Goal: Communication & Community: Share content

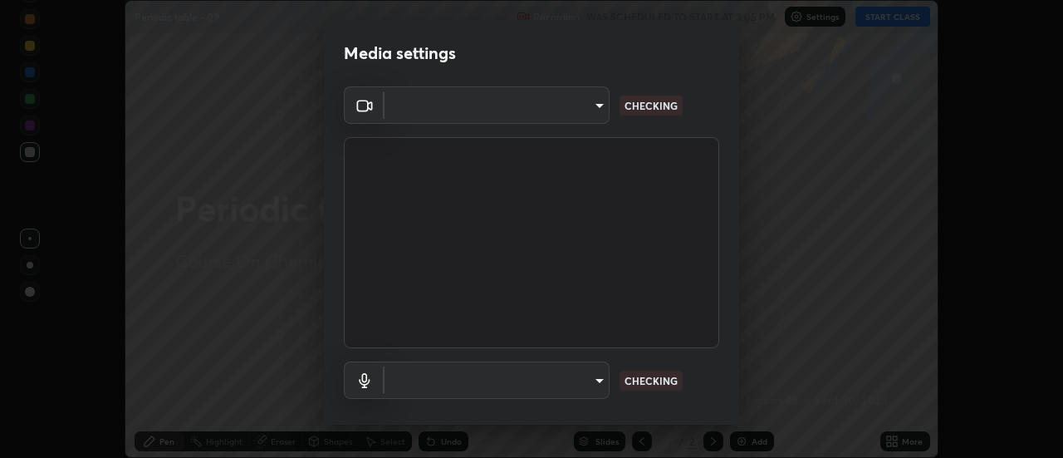
scroll to position [87, 0]
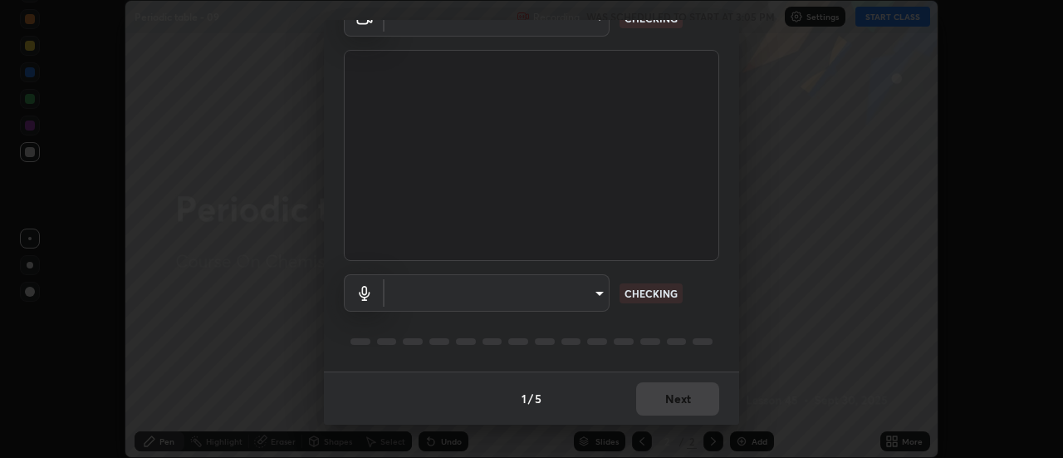
click at [597, 295] on body "Erase all Periodic table - 09 Recording WAS SCHEDULED TO START AT 3:05 PM Setti…" at bounding box center [531, 229] width 1063 height 458
type input "985e4b1f72fc3b9494b48cef3b79fe3b682f9ae0bb15c20acfe574fe2aaad349"
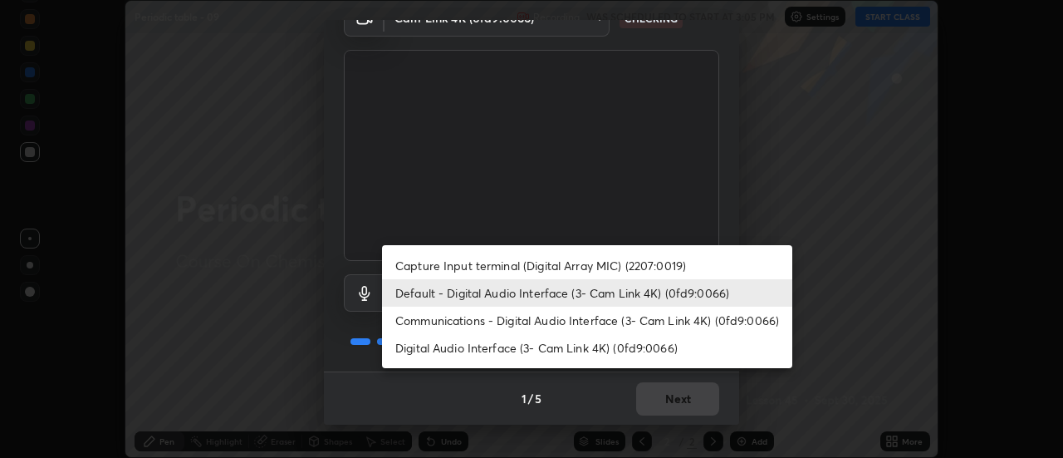
click at [609, 345] on li "Digital Audio Interface (3- Cam Link 4K) (0fd9:0066)" at bounding box center [587, 347] width 410 height 27
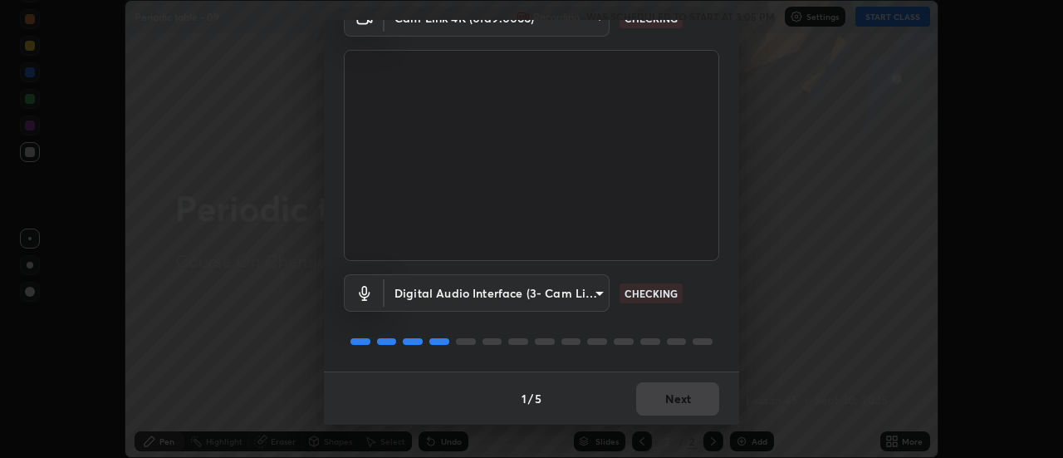
type input "265cf534b138bf87f319f365071951407b00c29418ffc0cf12ee2ca8a10caa95"
click at [654, 394] on div "1 / 5 Next" at bounding box center [531, 397] width 415 height 53
click at [655, 395] on div "1 / 5 Next" at bounding box center [531, 397] width 415 height 53
click at [654, 395] on div "1 / 5 Next" at bounding box center [531, 397] width 415 height 53
click at [654, 398] on div "1 / 5 Next" at bounding box center [531, 397] width 415 height 53
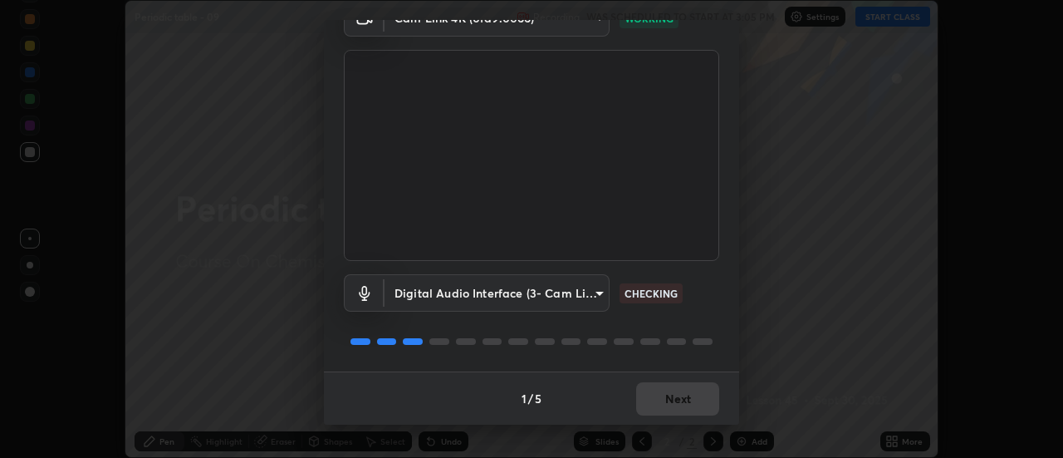
click at [657, 395] on div "1 / 5 Next" at bounding box center [531, 397] width 415 height 53
click at [658, 395] on div "1 / 5 Next" at bounding box center [531, 397] width 415 height 53
click at [661, 397] on div "1 / 5 Next" at bounding box center [531, 397] width 415 height 53
click at [664, 395] on div "1 / 5 Next" at bounding box center [531, 397] width 415 height 53
click at [668, 396] on div "1 / 5 Next" at bounding box center [531, 397] width 415 height 53
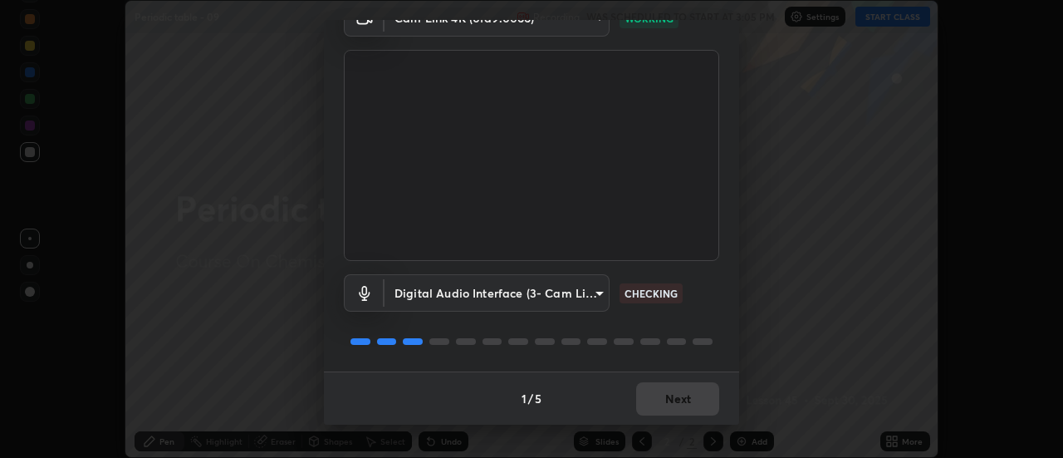
click at [668, 397] on div "1 / 5 Next" at bounding box center [531, 397] width 415 height 53
click at [669, 398] on button "Next" at bounding box center [677, 398] width 83 height 33
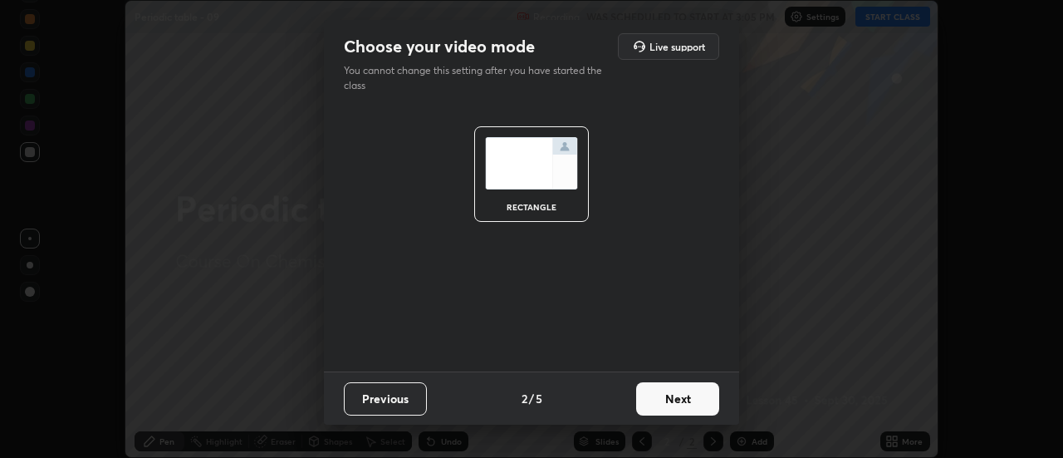
click at [667, 398] on button "Next" at bounding box center [677, 398] width 83 height 33
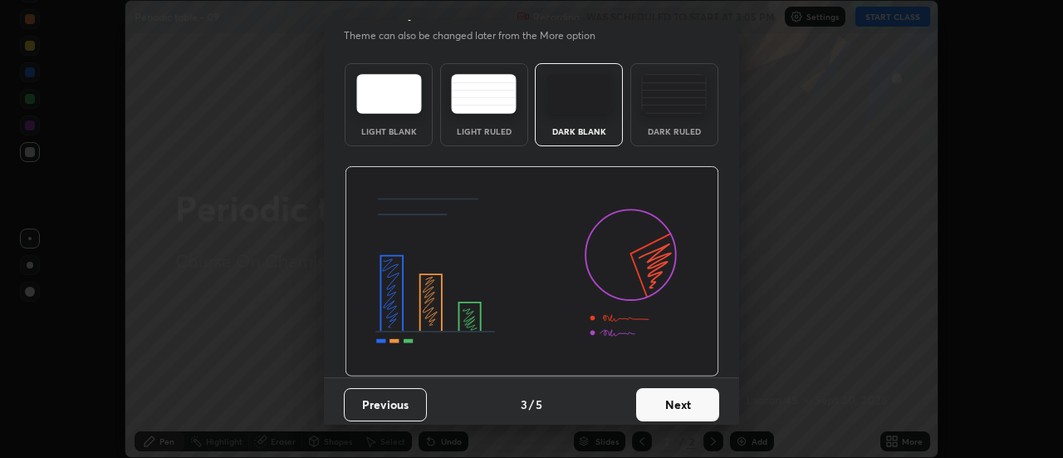
scroll to position [38, 0]
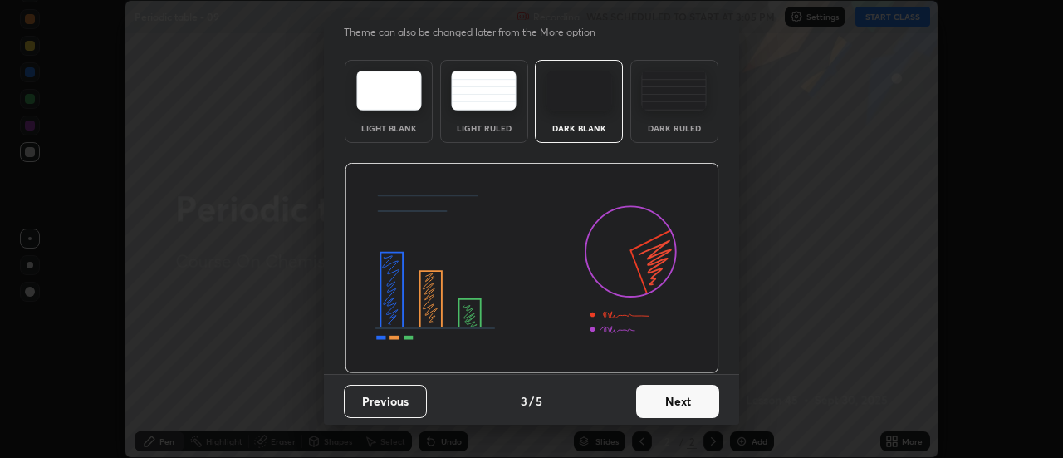
click at [683, 409] on button "Next" at bounding box center [677, 401] width 83 height 33
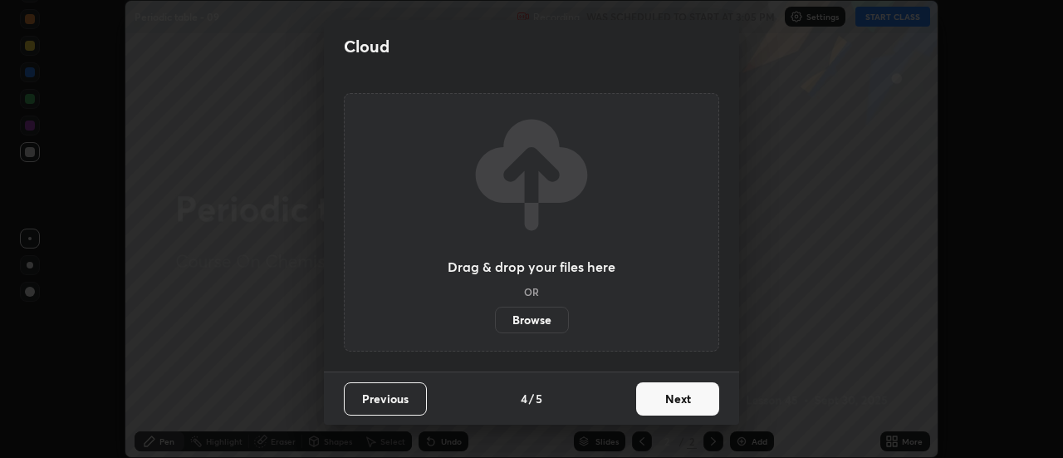
click at [685, 402] on button "Next" at bounding box center [677, 398] width 83 height 33
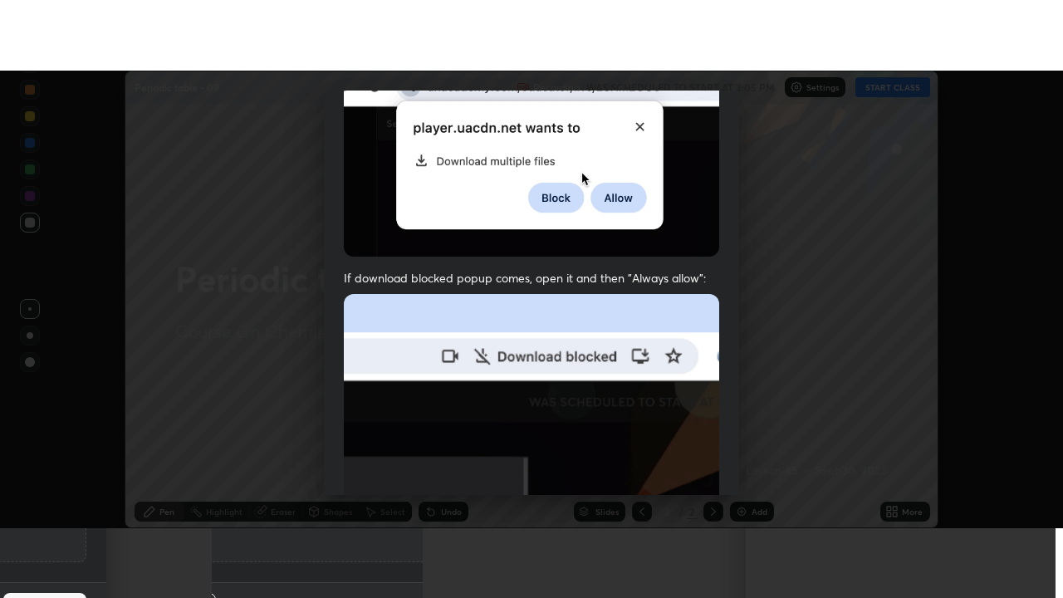
scroll to position [426, 0]
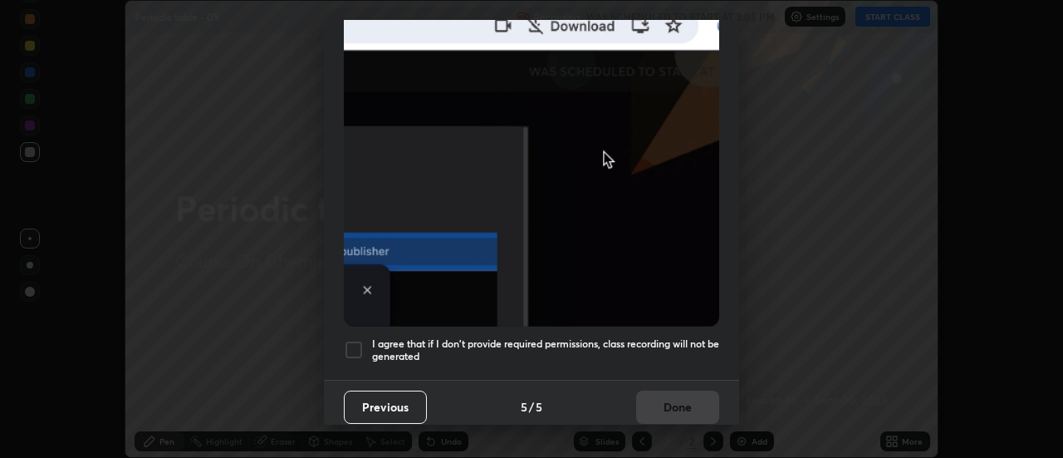
click at [597, 337] on h5 "I agree that if I don't provide required permissions, class recording will not …" at bounding box center [545, 350] width 347 height 26
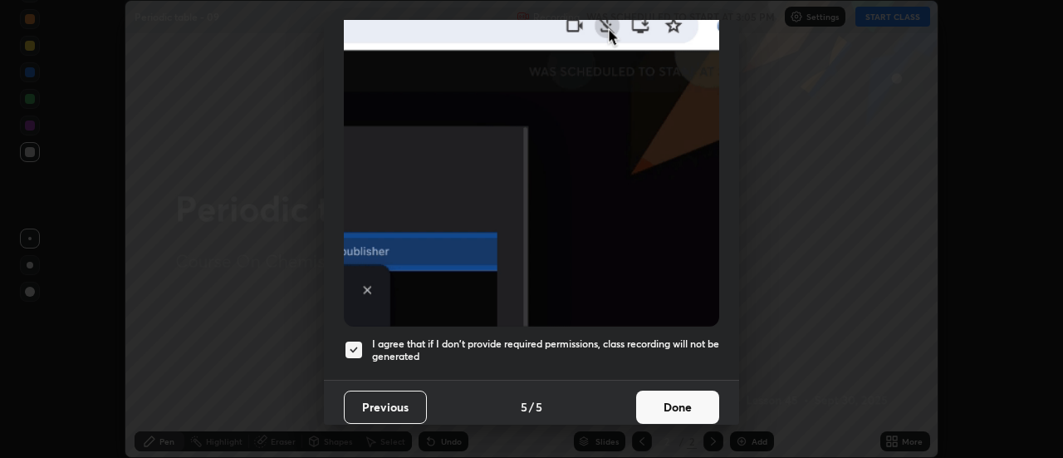
click at [659, 390] on button "Done" at bounding box center [677, 406] width 83 height 33
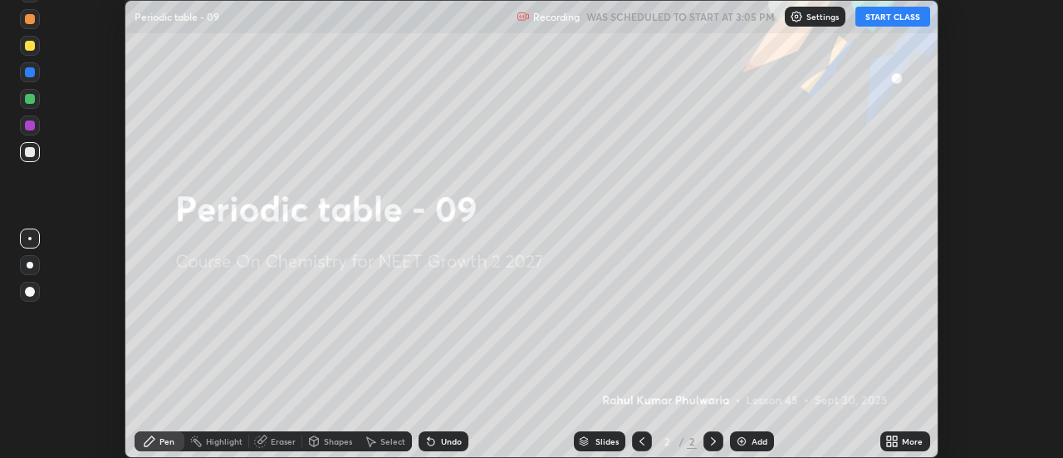
click at [895, 438] on icon at bounding box center [896, 438] width 4 height 4
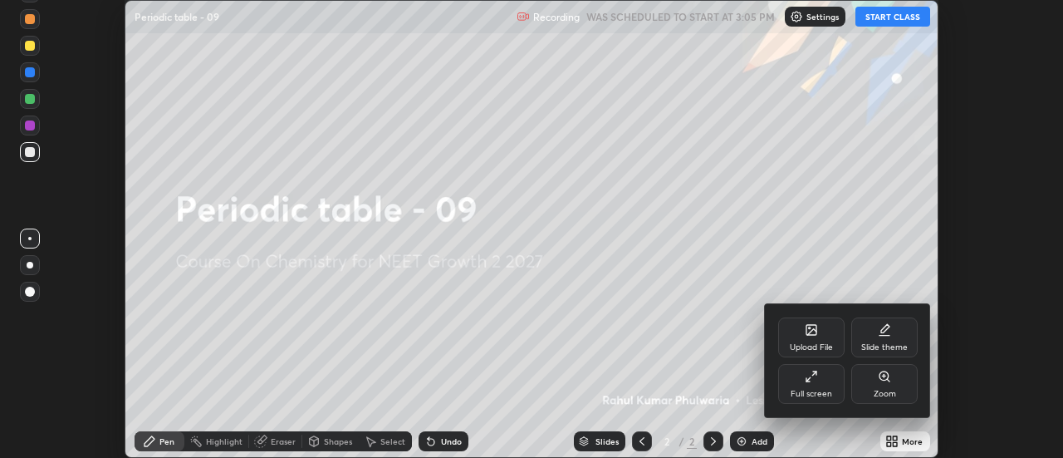
click at [821, 384] on div "Full screen" at bounding box center [811, 384] width 66 height 40
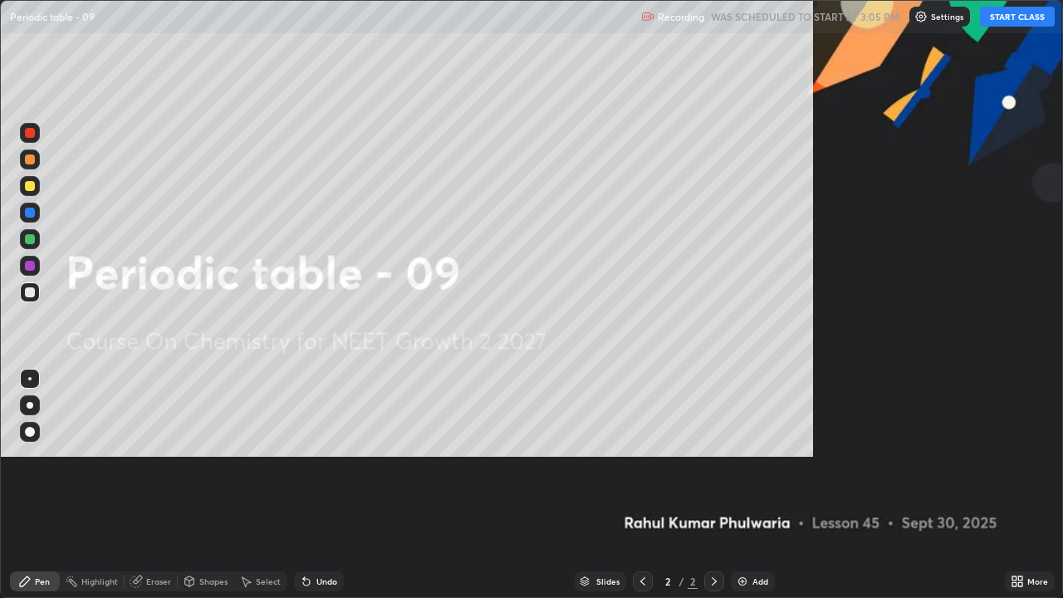
scroll to position [598, 1063]
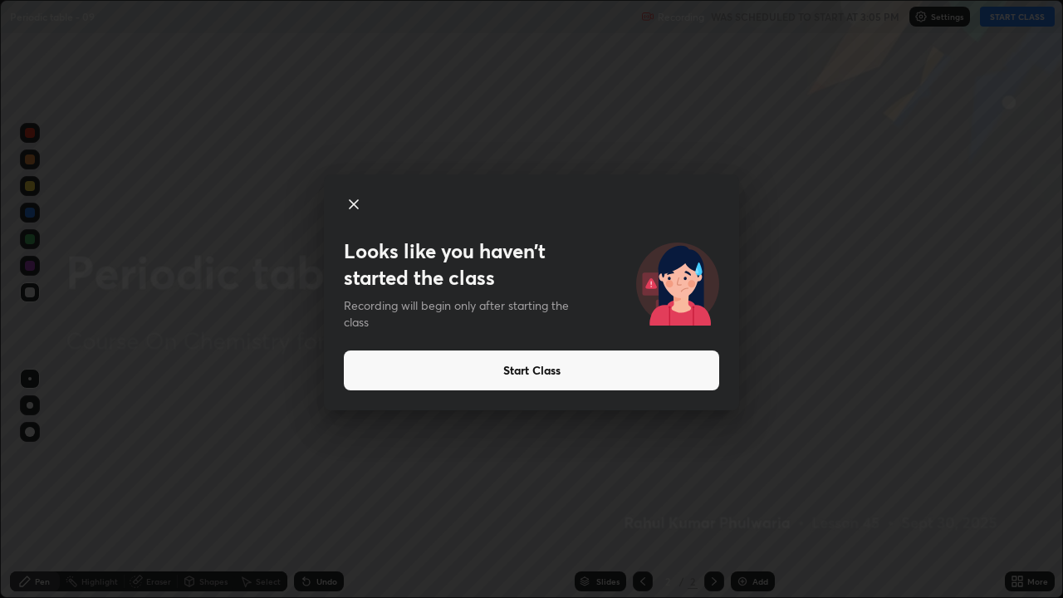
click at [645, 372] on button "Start Class" at bounding box center [531, 370] width 375 height 40
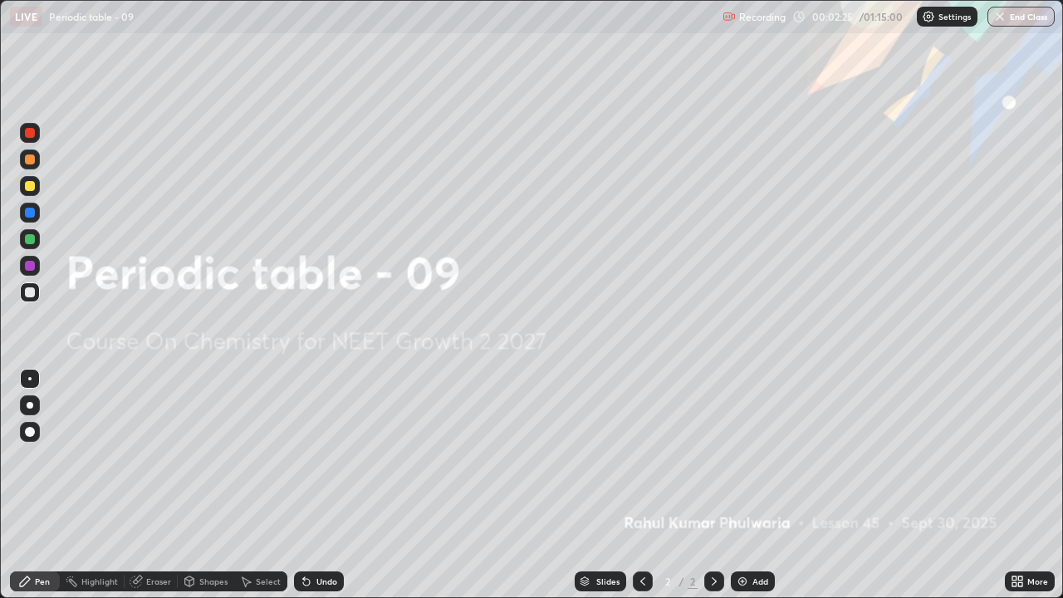
click at [752, 457] on div "Add" at bounding box center [760, 581] width 16 height 8
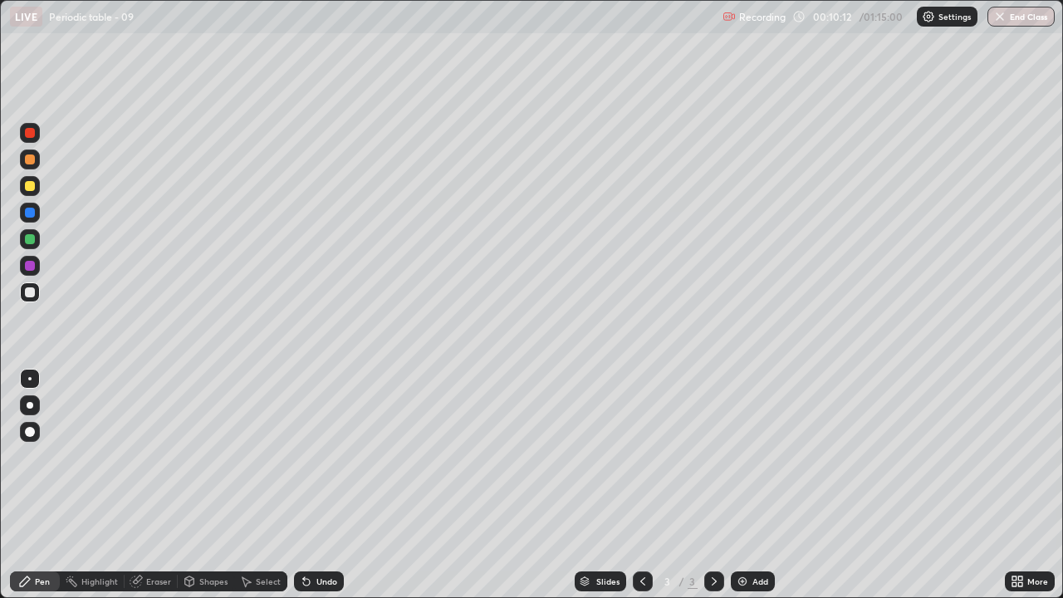
click at [743, 457] on img at bounding box center [742, 581] width 13 height 13
click at [27, 184] on div at bounding box center [30, 186] width 10 height 10
click at [29, 293] on div at bounding box center [30, 292] width 10 height 10
click at [742, 457] on img at bounding box center [742, 581] width 13 height 13
click at [28, 187] on div at bounding box center [30, 186] width 10 height 10
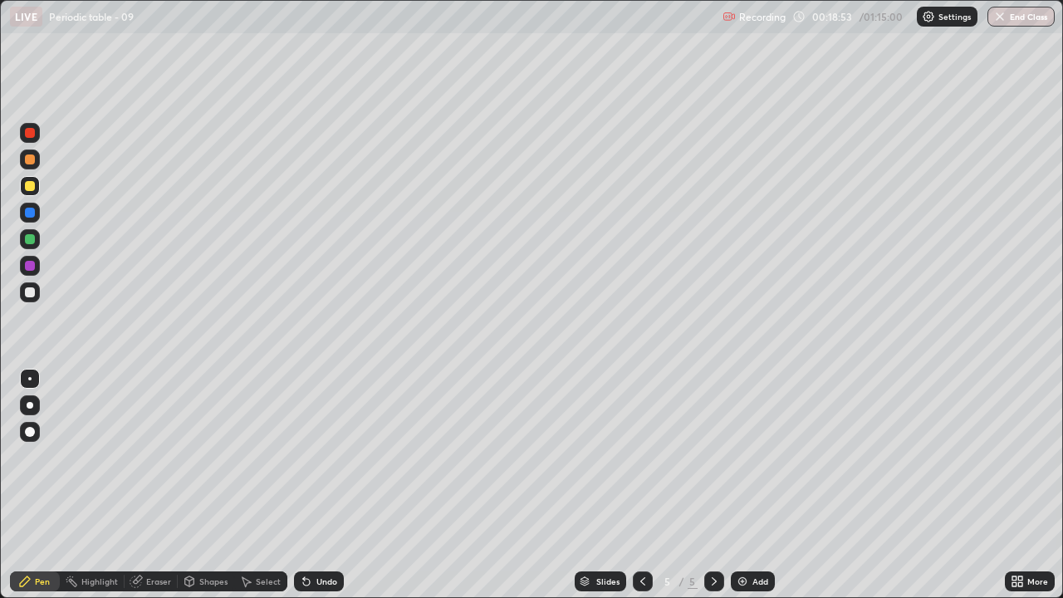
click at [27, 292] on div at bounding box center [30, 292] width 10 height 10
click at [733, 457] on div "Add" at bounding box center [753, 581] width 44 height 20
click at [310, 457] on icon at bounding box center [306, 581] width 13 height 13
click at [142, 457] on div "Eraser" at bounding box center [151, 581] width 53 height 20
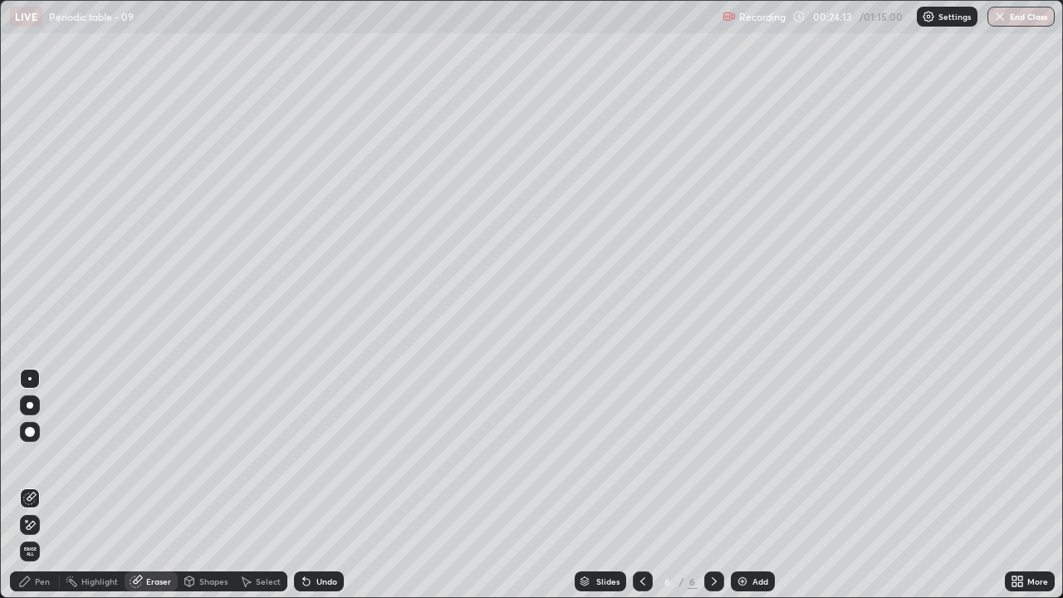
click at [39, 457] on div "Pen" at bounding box center [42, 581] width 15 height 8
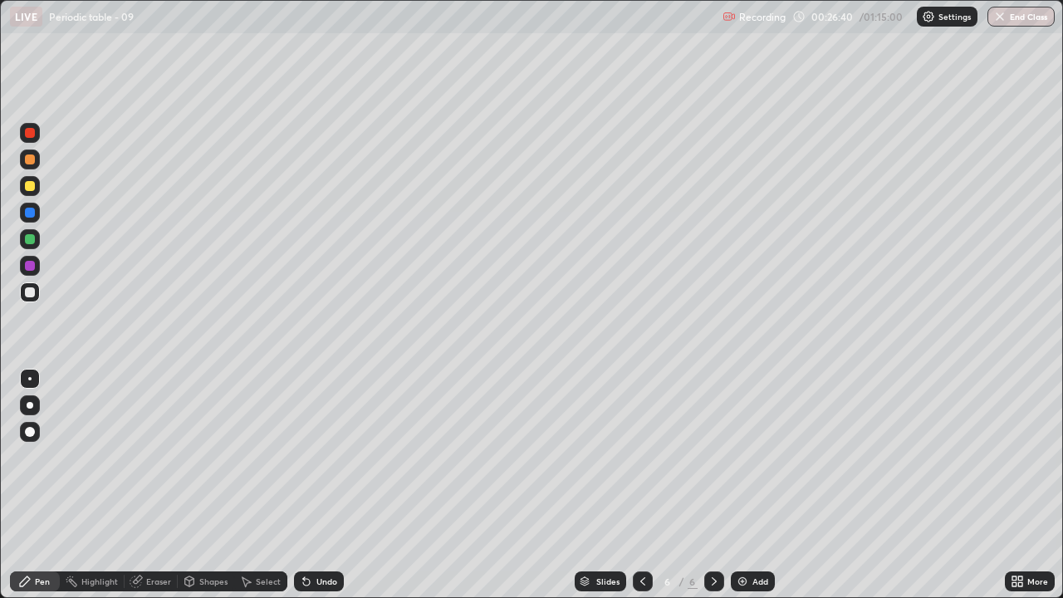
click at [150, 457] on div "Eraser" at bounding box center [158, 581] width 25 height 8
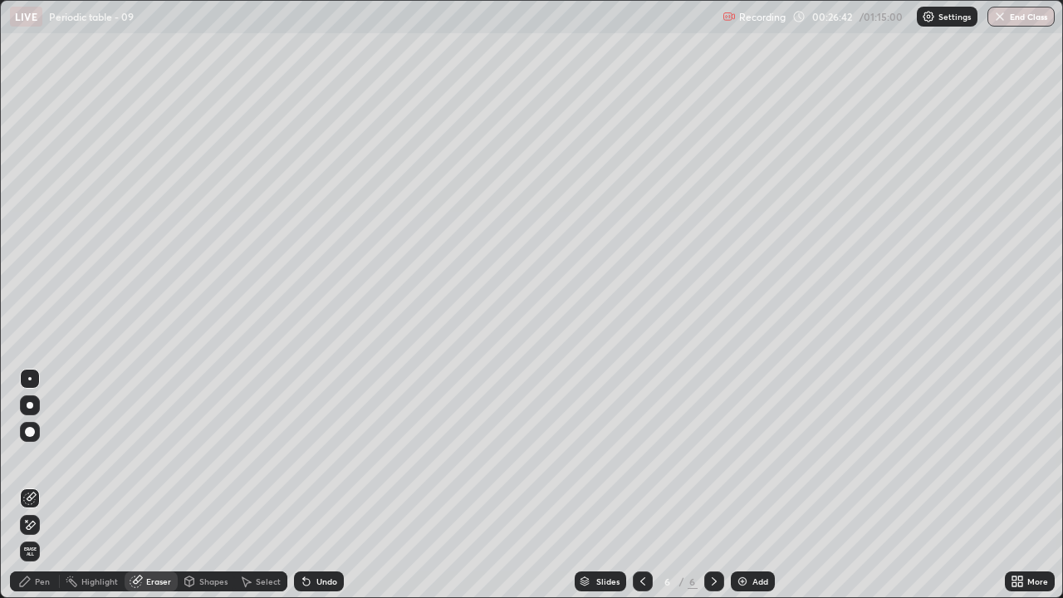
click at [42, 457] on div "Pen" at bounding box center [42, 581] width 15 height 8
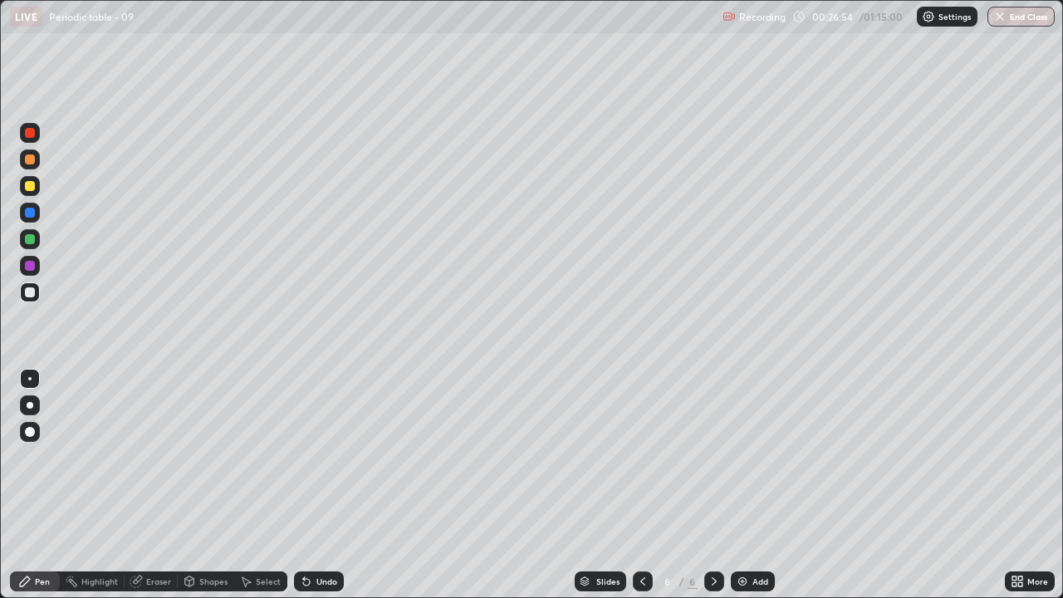
click at [28, 186] on div at bounding box center [30, 186] width 10 height 10
click at [27, 295] on div at bounding box center [30, 292] width 10 height 10
click at [150, 457] on div "Eraser" at bounding box center [158, 581] width 25 height 8
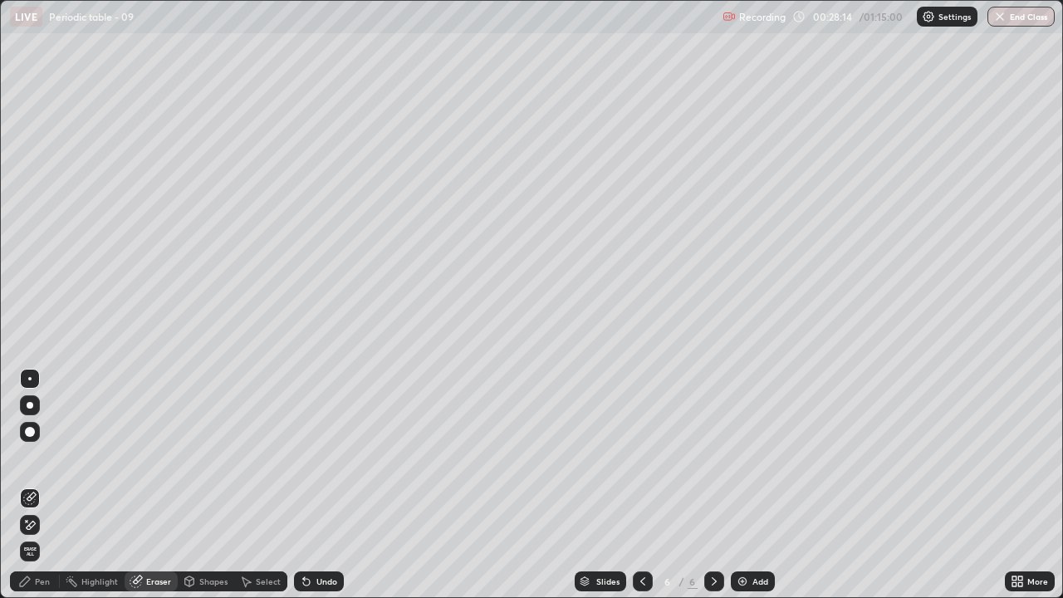
click at [39, 457] on div "Pen" at bounding box center [42, 581] width 15 height 8
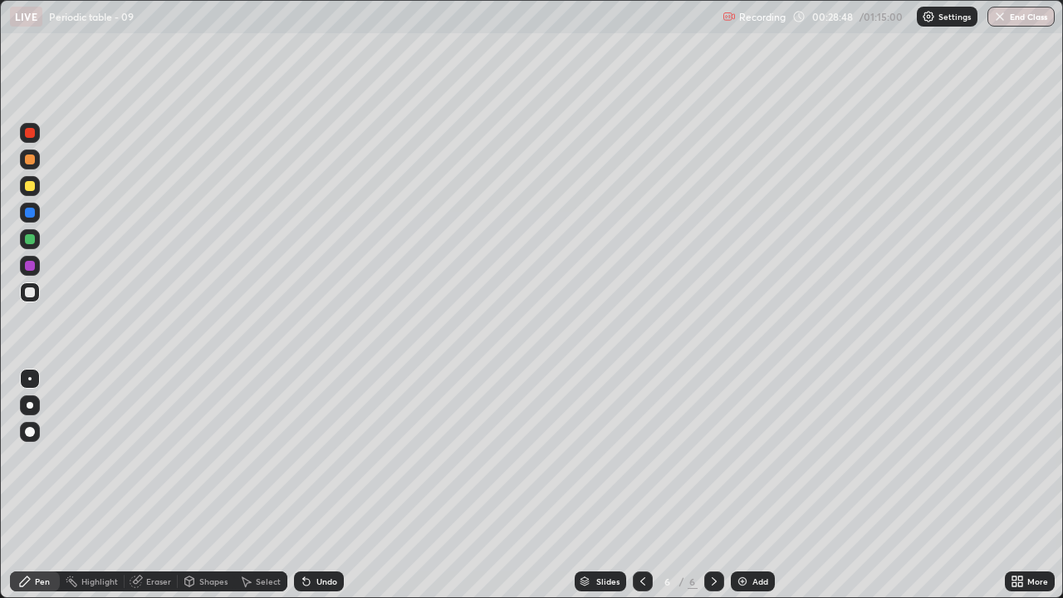
click at [739, 457] on img at bounding box center [742, 581] width 13 height 13
click at [316, 457] on div "Undo" at bounding box center [326, 581] width 21 height 8
click at [319, 457] on div "Undo" at bounding box center [319, 581] width 50 height 20
click at [27, 186] on div at bounding box center [30, 186] width 10 height 10
click at [26, 294] on div at bounding box center [30, 292] width 10 height 10
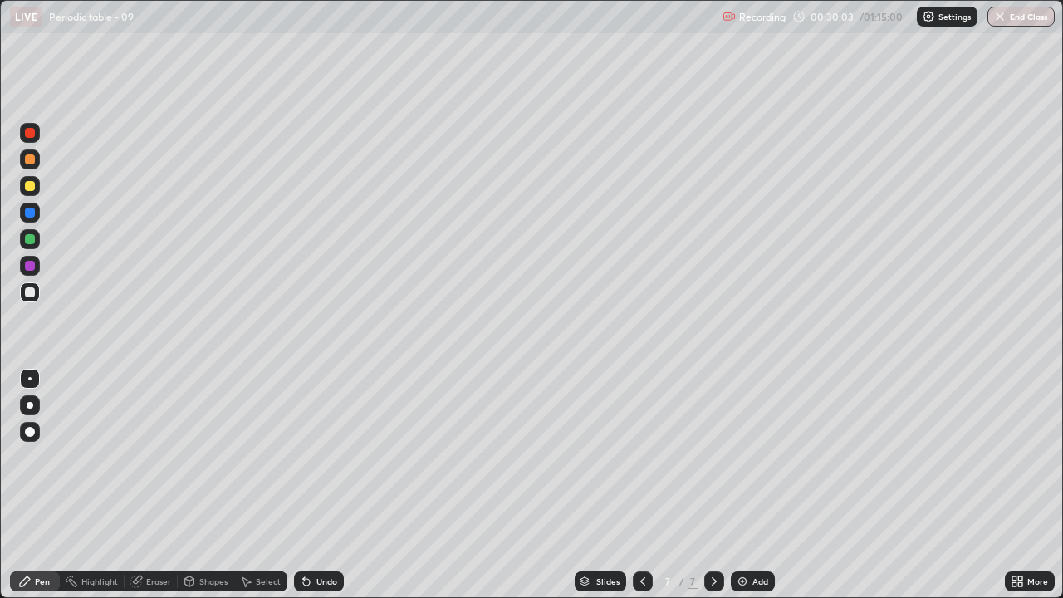
click at [158, 457] on div "Eraser" at bounding box center [158, 581] width 25 height 8
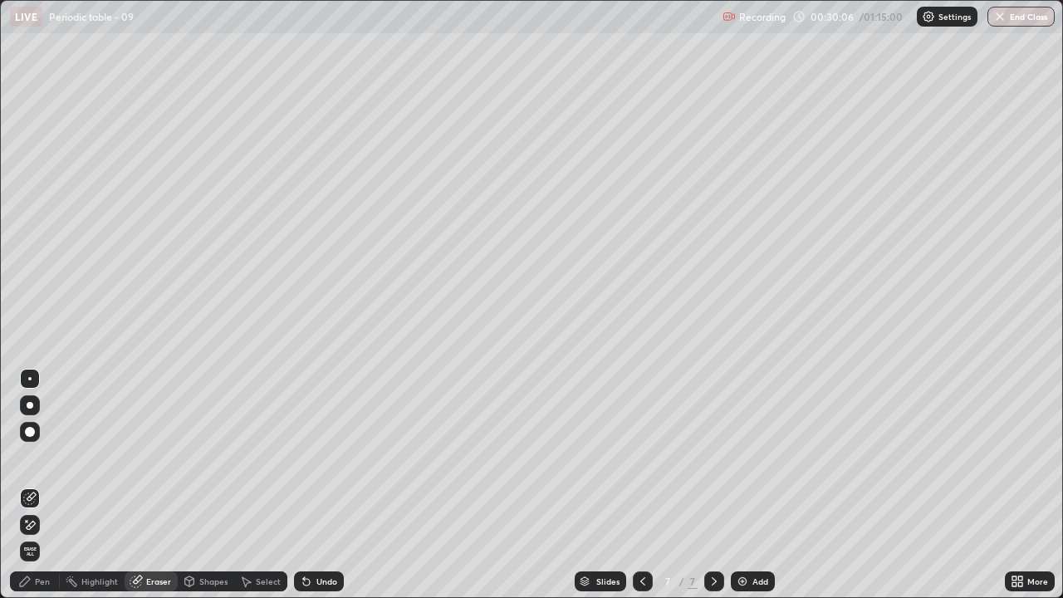
click at [36, 457] on div "Pen" at bounding box center [42, 581] width 15 height 8
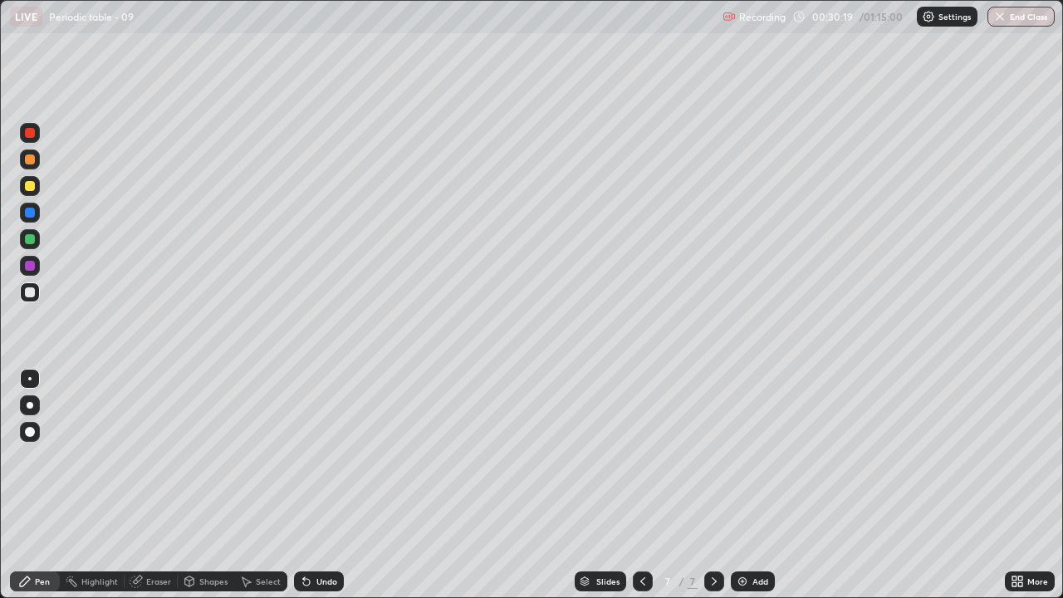
click at [27, 188] on div at bounding box center [30, 186] width 10 height 10
click at [144, 457] on div "Eraser" at bounding box center [151, 581] width 53 height 20
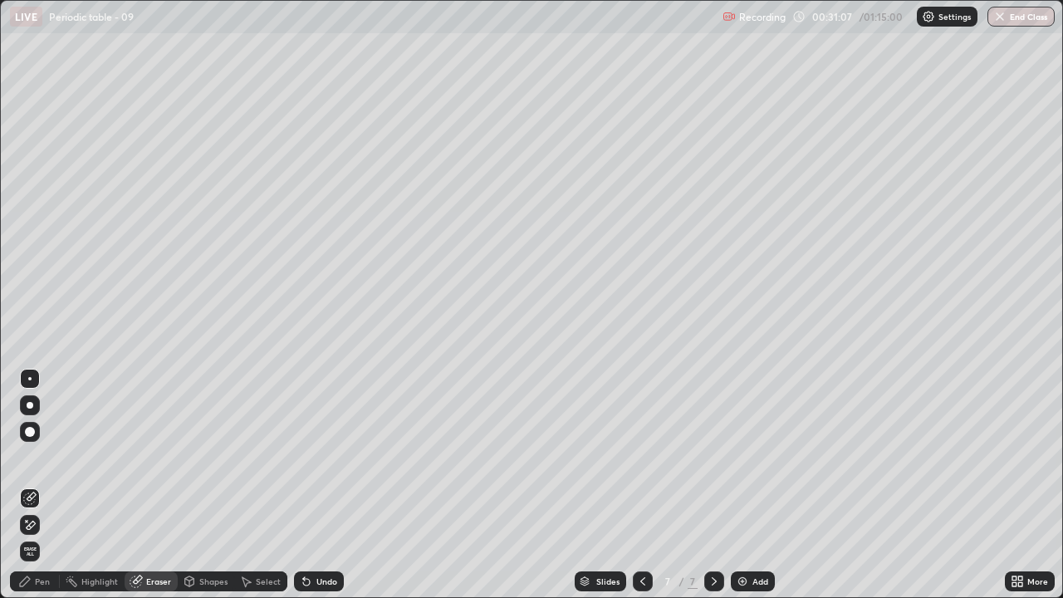
click at [44, 457] on div "Pen" at bounding box center [42, 581] width 15 height 8
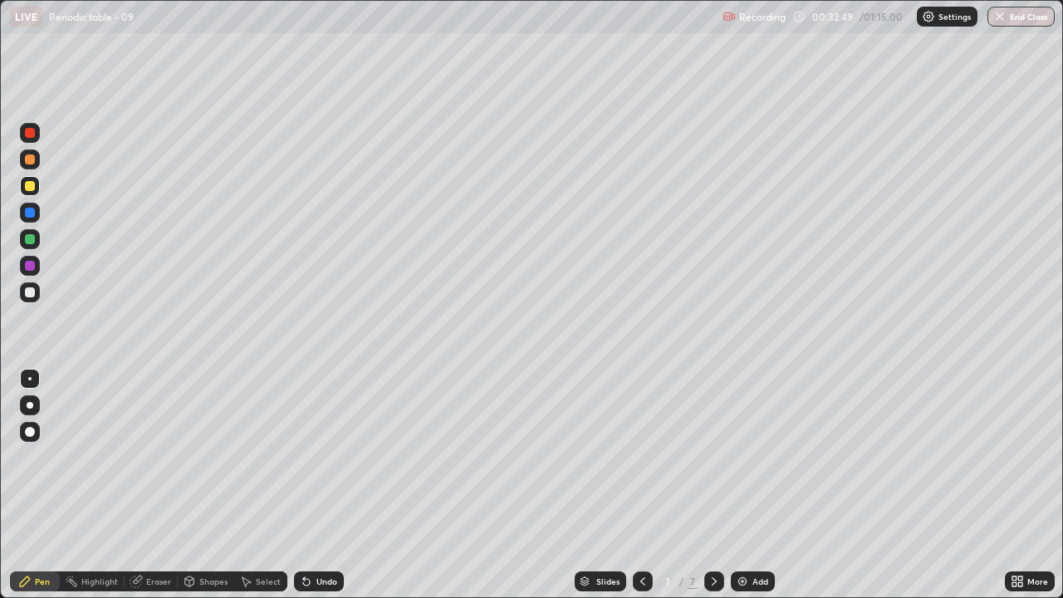
click at [326, 457] on div "Undo" at bounding box center [319, 581] width 50 height 20
click at [28, 292] on div at bounding box center [30, 292] width 10 height 10
click at [303, 457] on icon at bounding box center [306, 582] width 7 height 7
click at [27, 190] on div at bounding box center [30, 186] width 10 height 10
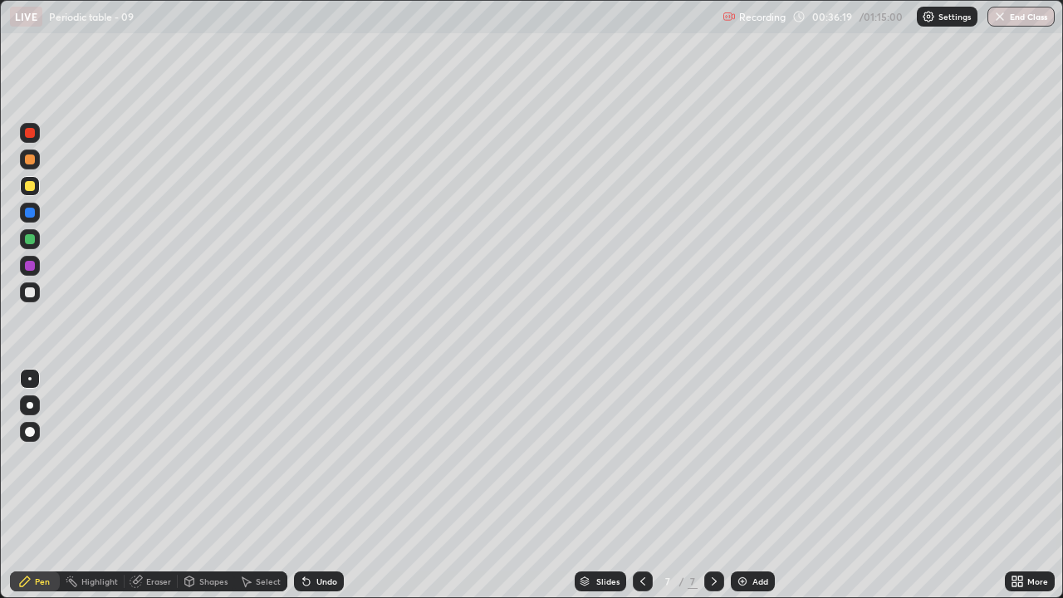
click at [644, 457] on icon at bounding box center [642, 581] width 13 height 13
click at [713, 457] on icon at bounding box center [714, 581] width 13 height 13
click at [32, 300] on div at bounding box center [30, 292] width 20 height 20
click at [743, 457] on img at bounding box center [742, 581] width 13 height 13
click at [146, 457] on div "Eraser" at bounding box center [158, 581] width 25 height 8
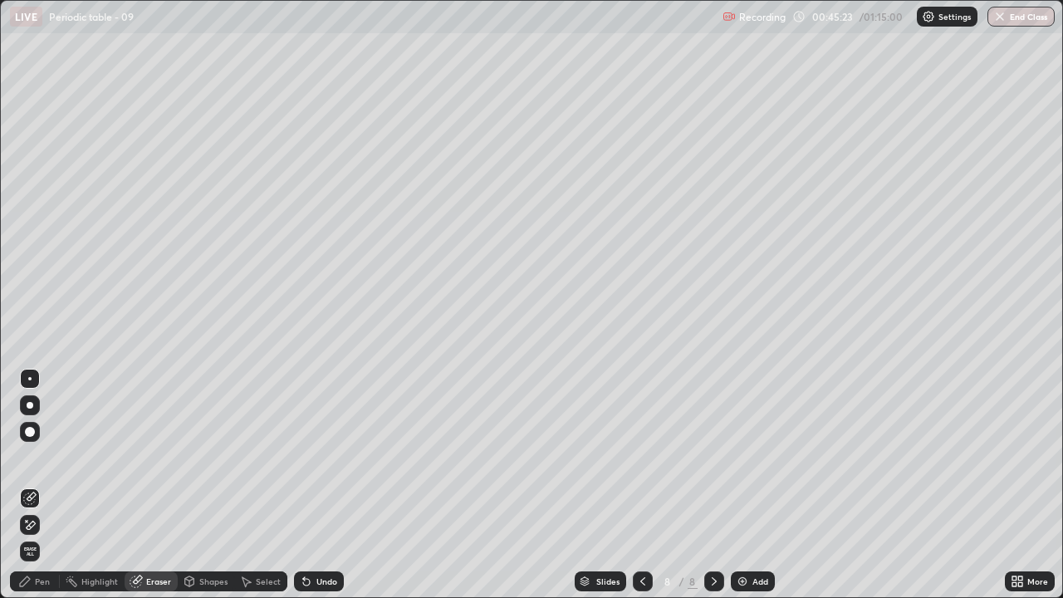
click at [42, 457] on div "Pen" at bounding box center [42, 581] width 15 height 8
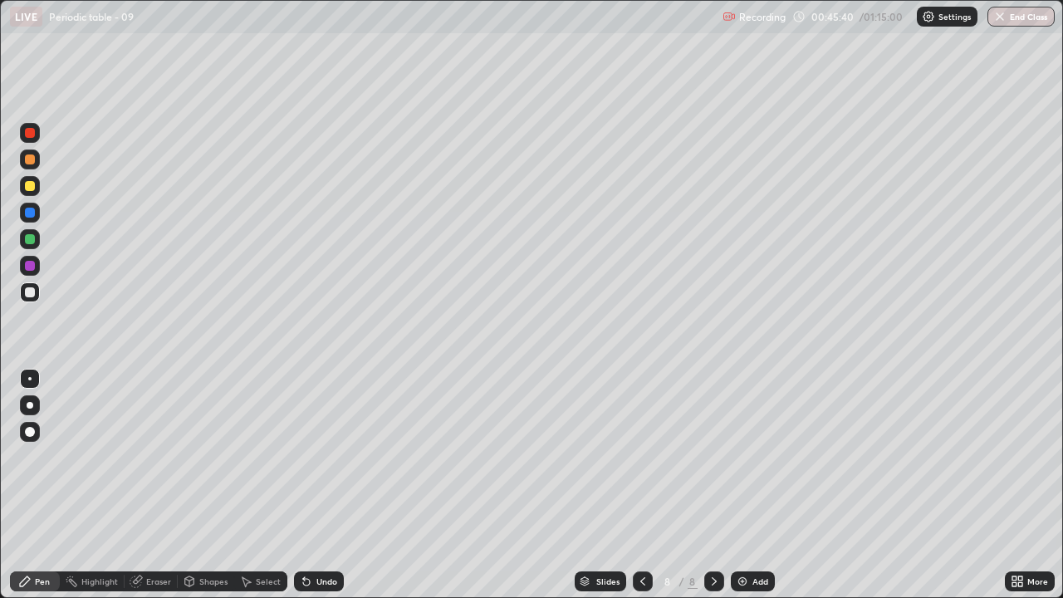
click at [158, 457] on div "Eraser" at bounding box center [158, 581] width 25 height 8
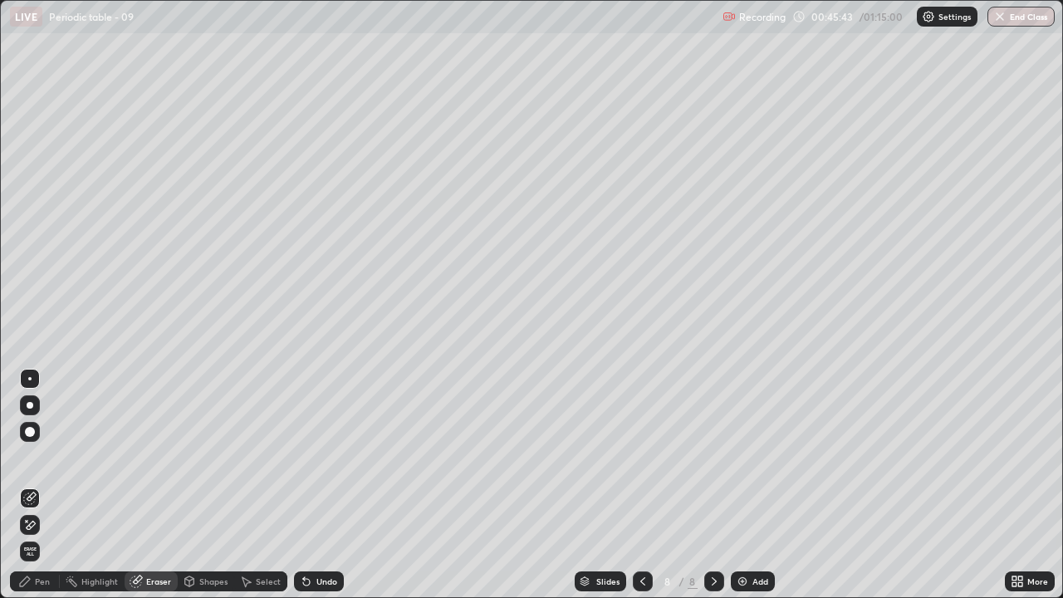
click at [45, 457] on div "Pen" at bounding box center [42, 581] width 15 height 8
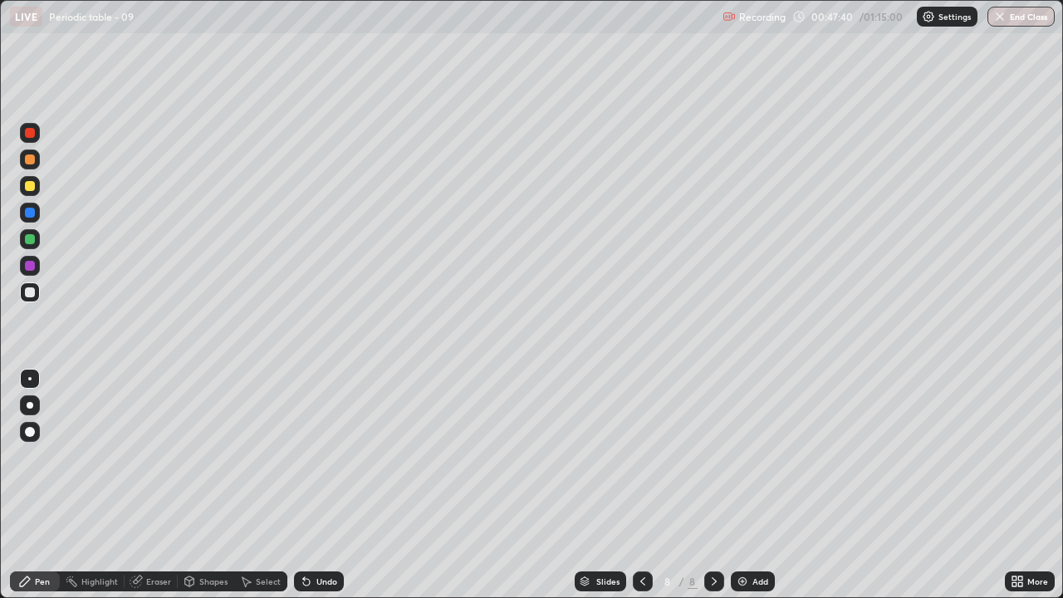
click at [22, 192] on div at bounding box center [30, 186] width 20 height 20
click at [151, 457] on div "Eraser" at bounding box center [151, 581] width 53 height 20
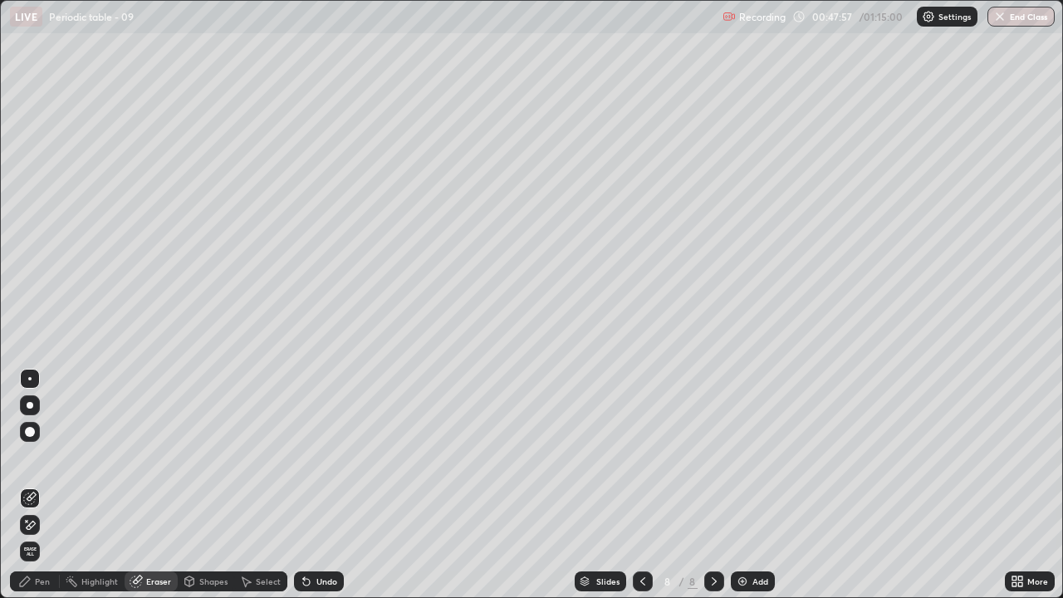
click at [306, 457] on icon at bounding box center [306, 582] width 7 height 7
click at [304, 457] on icon at bounding box center [306, 582] width 7 height 7
click at [42, 457] on div "Pen" at bounding box center [42, 581] width 15 height 8
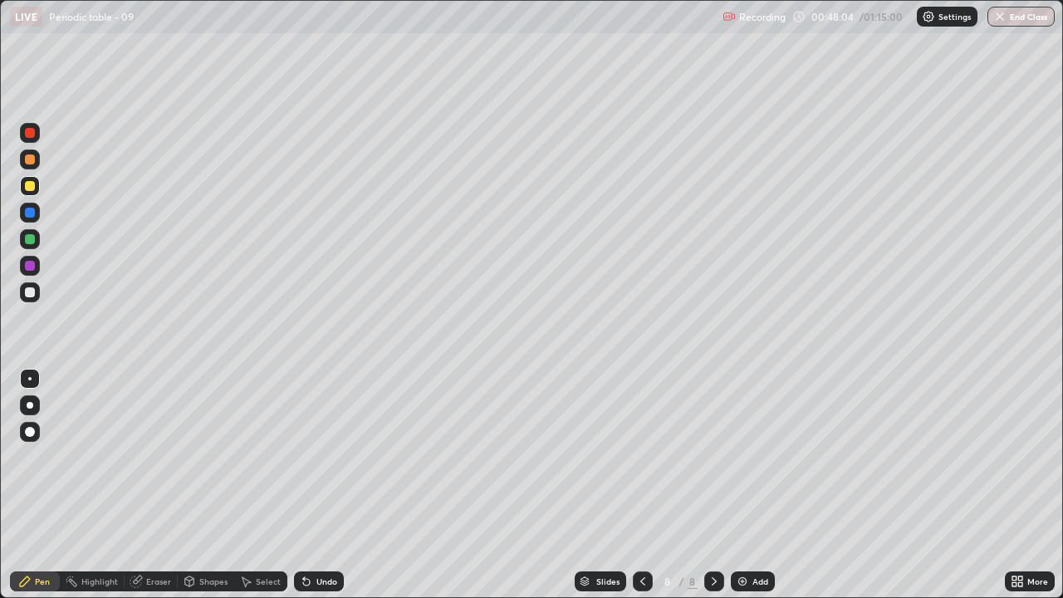
click at [304, 457] on icon at bounding box center [306, 582] width 7 height 7
click at [646, 457] on div at bounding box center [643, 581] width 20 height 20
click at [635, 457] on div at bounding box center [643, 581] width 20 height 20
click at [712, 457] on icon at bounding box center [714, 581] width 13 height 13
click at [713, 457] on icon at bounding box center [714, 581] width 13 height 13
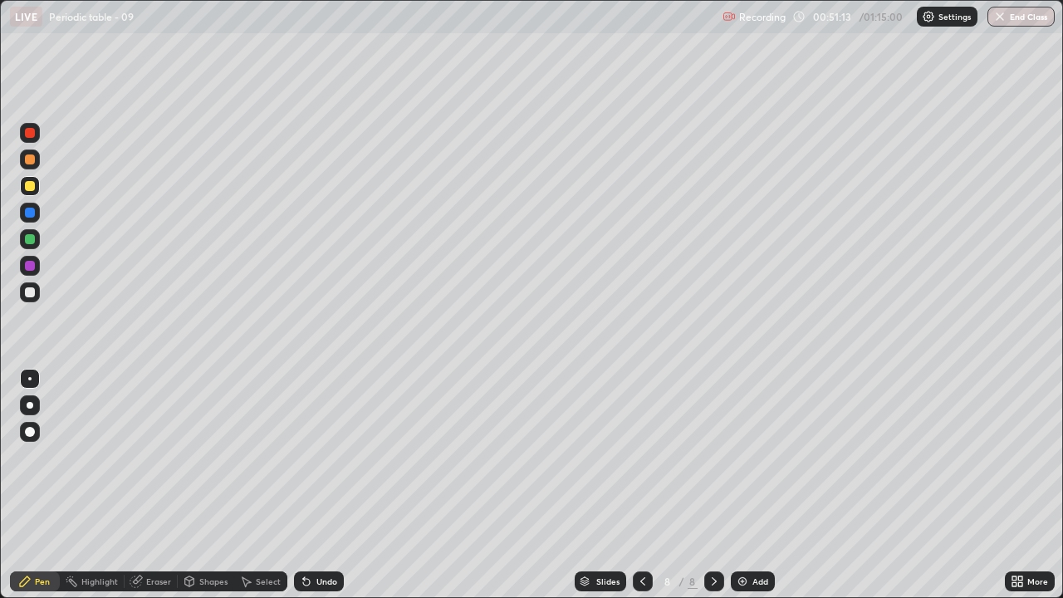
click at [151, 457] on div "Eraser" at bounding box center [158, 581] width 25 height 8
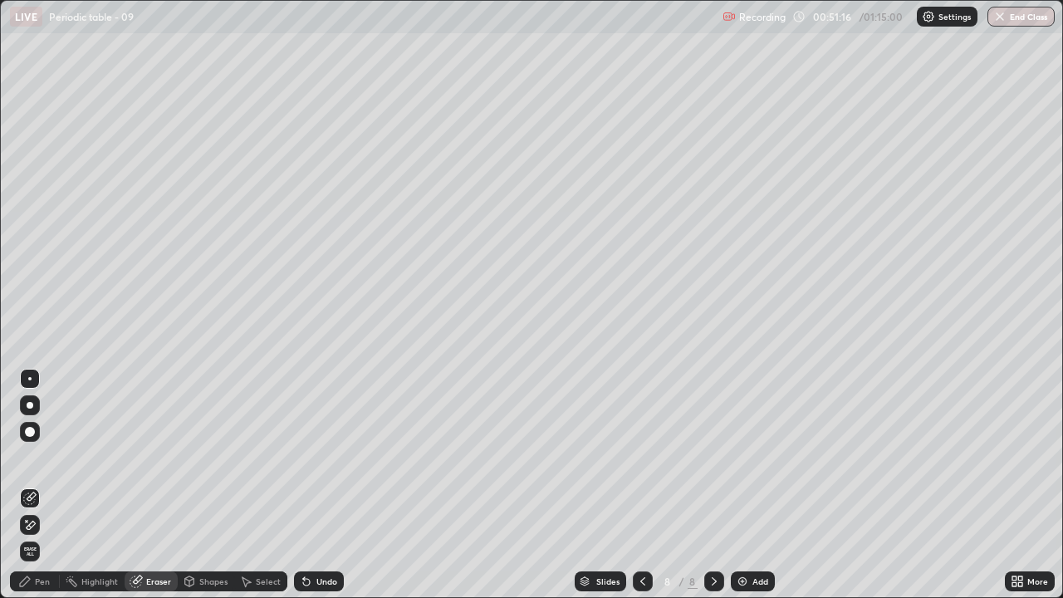
click at [51, 457] on div "Pen" at bounding box center [35, 581] width 50 height 20
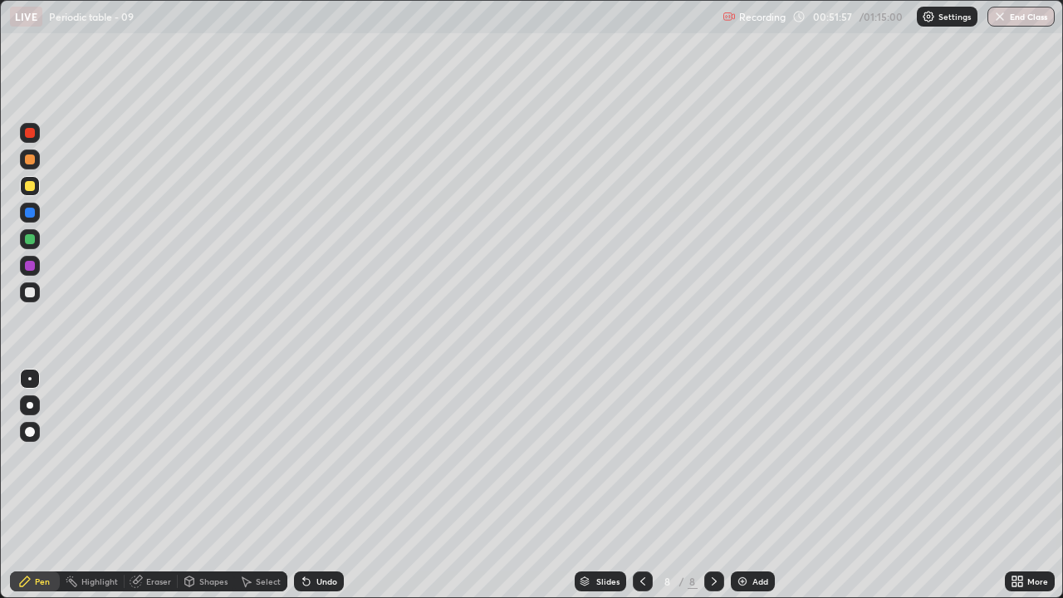
click at [158, 457] on div "Eraser" at bounding box center [158, 581] width 25 height 8
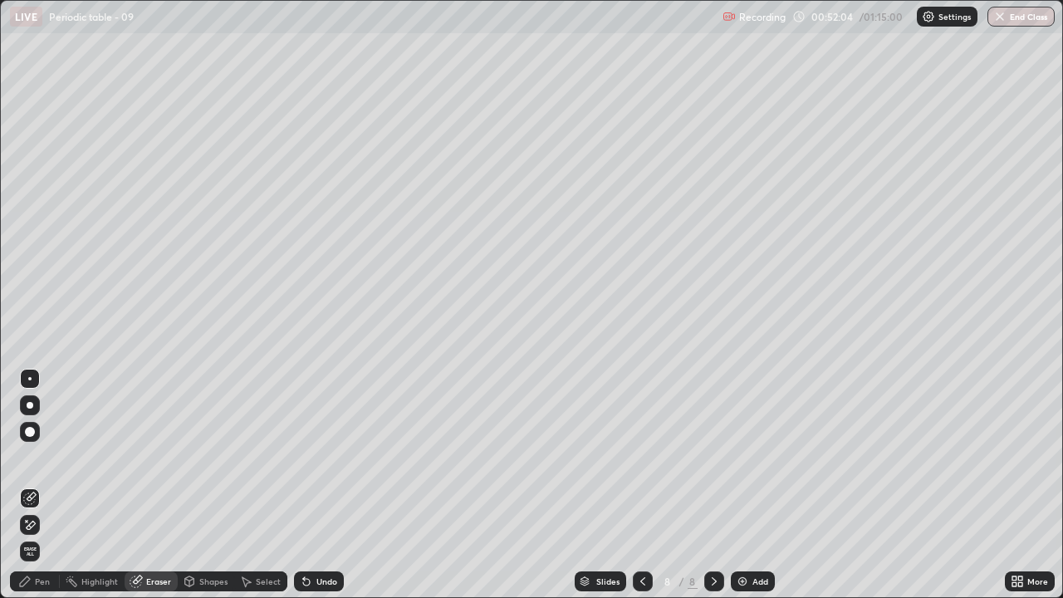
click at [39, 457] on div "Pen" at bounding box center [42, 581] width 15 height 8
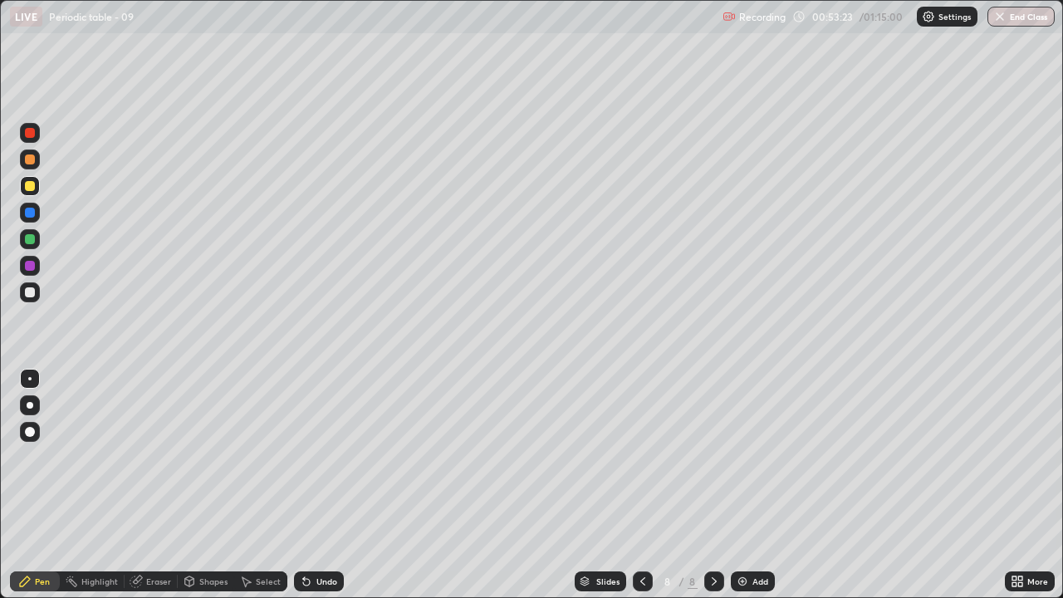
click at [32, 296] on div at bounding box center [30, 292] width 10 height 10
click at [28, 297] on div at bounding box center [30, 292] width 10 height 10
click at [742, 457] on img at bounding box center [742, 581] width 13 height 13
click at [311, 457] on icon at bounding box center [306, 581] width 13 height 13
click at [313, 457] on div "Undo" at bounding box center [319, 581] width 50 height 20
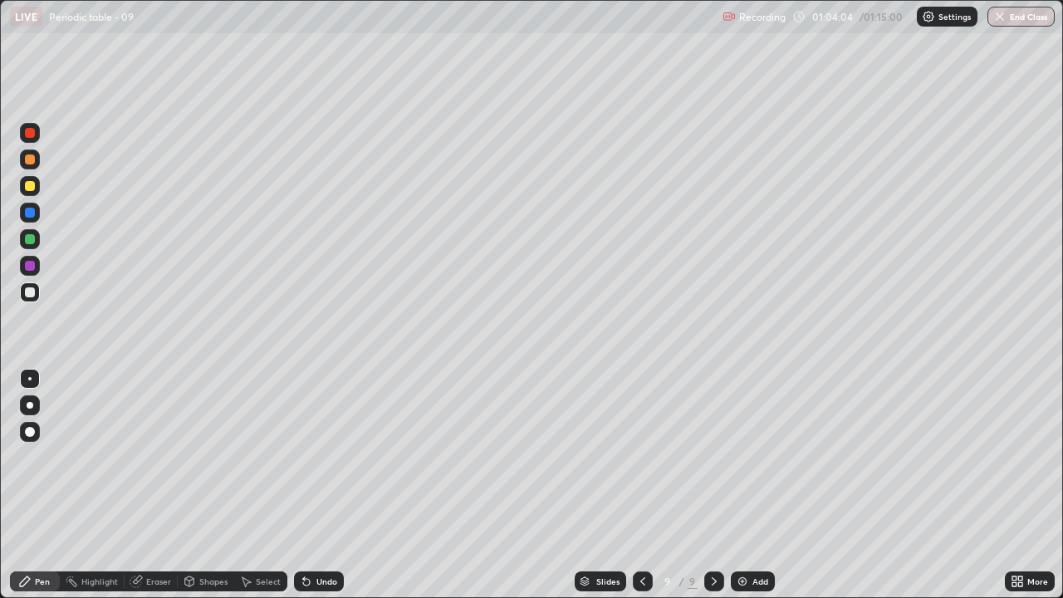
click at [157, 457] on div "Eraser" at bounding box center [158, 581] width 25 height 8
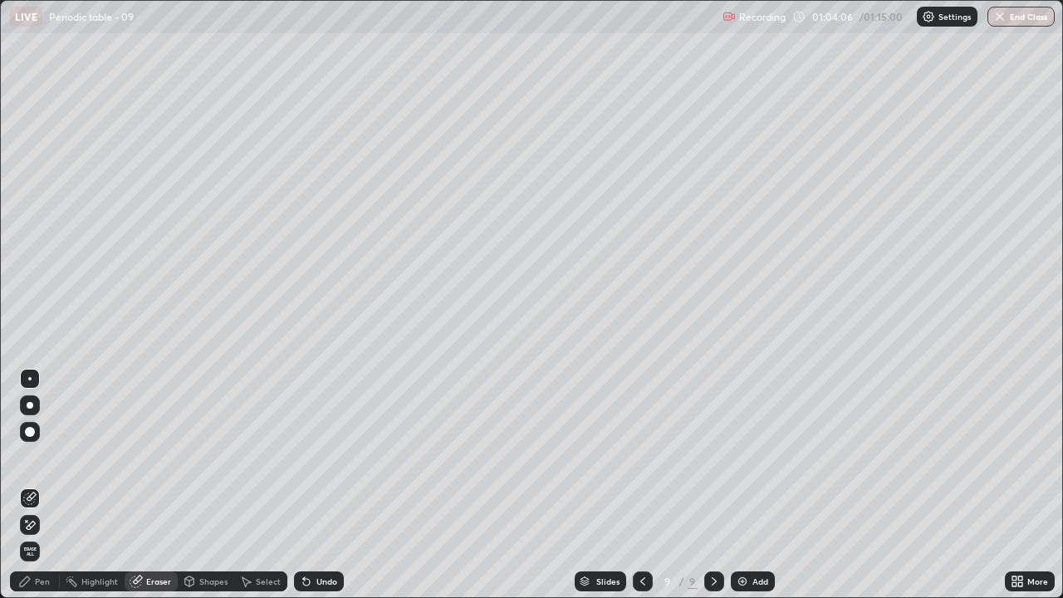
click at [37, 457] on div "Pen" at bounding box center [42, 581] width 15 height 8
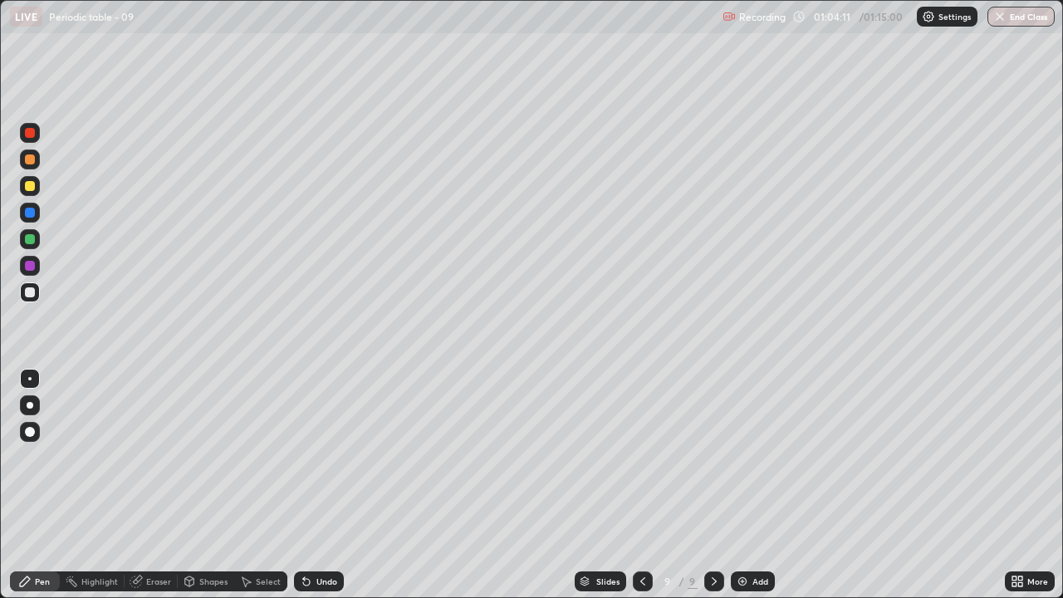
click at [603, 457] on div "Slides" at bounding box center [600, 581] width 51 height 20
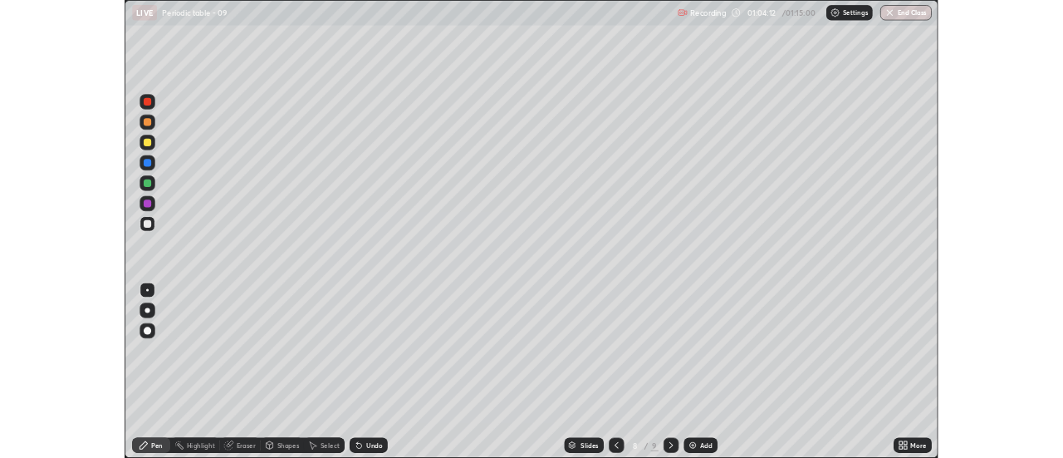
scroll to position [591, 1053]
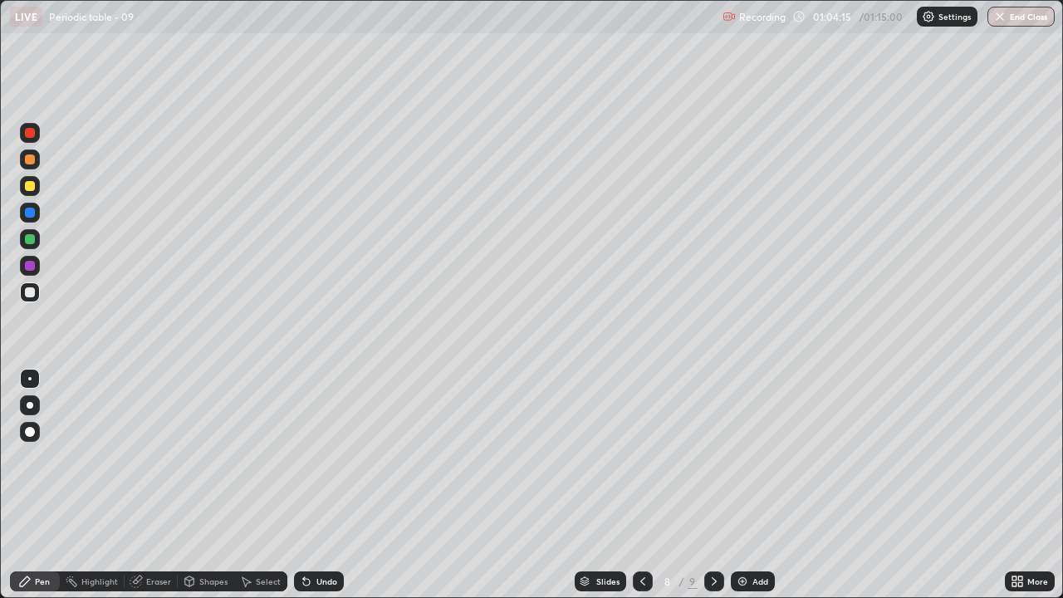
click at [711, 457] on icon at bounding box center [714, 581] width 13 height 13
click at [1028, 18] on button "End Class" at bounding box center [1022, 17] width 66 height 20
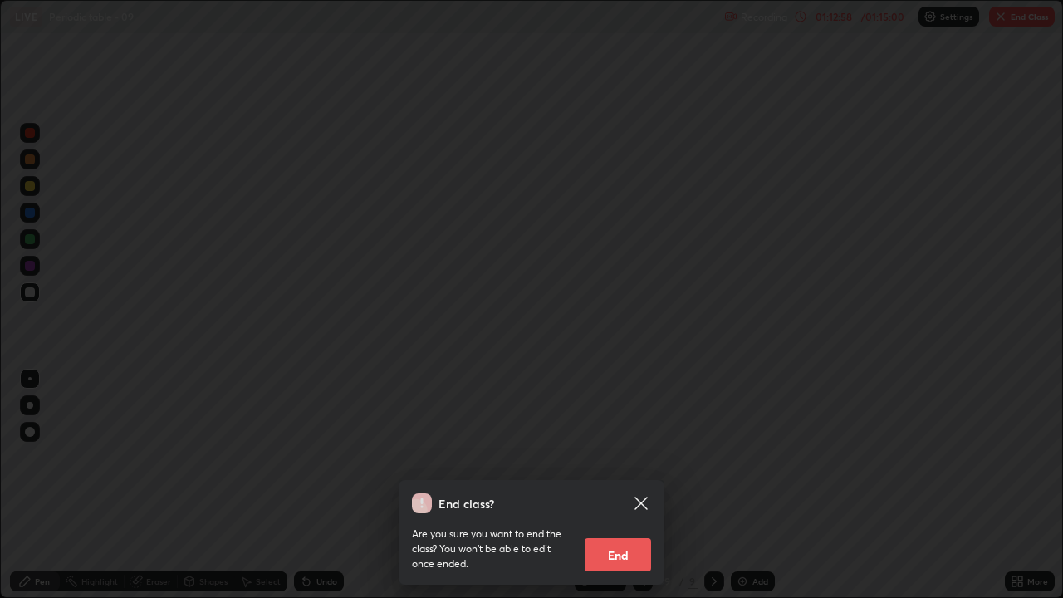
click at [628, 457] on button "End" at bounding box center [618, 554] width 66 height 33
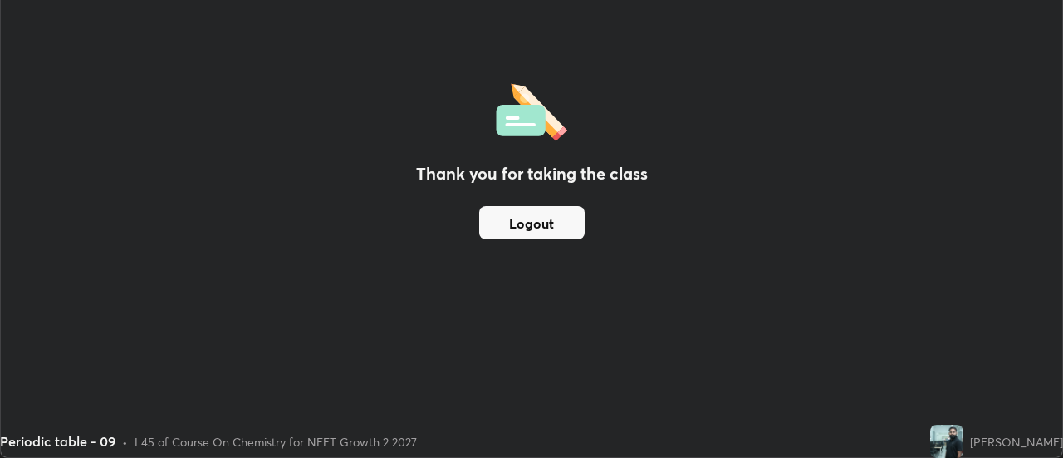
scroll to position [82598, 81992]
